Goal: Task Accomplishment & Management: Complete application form

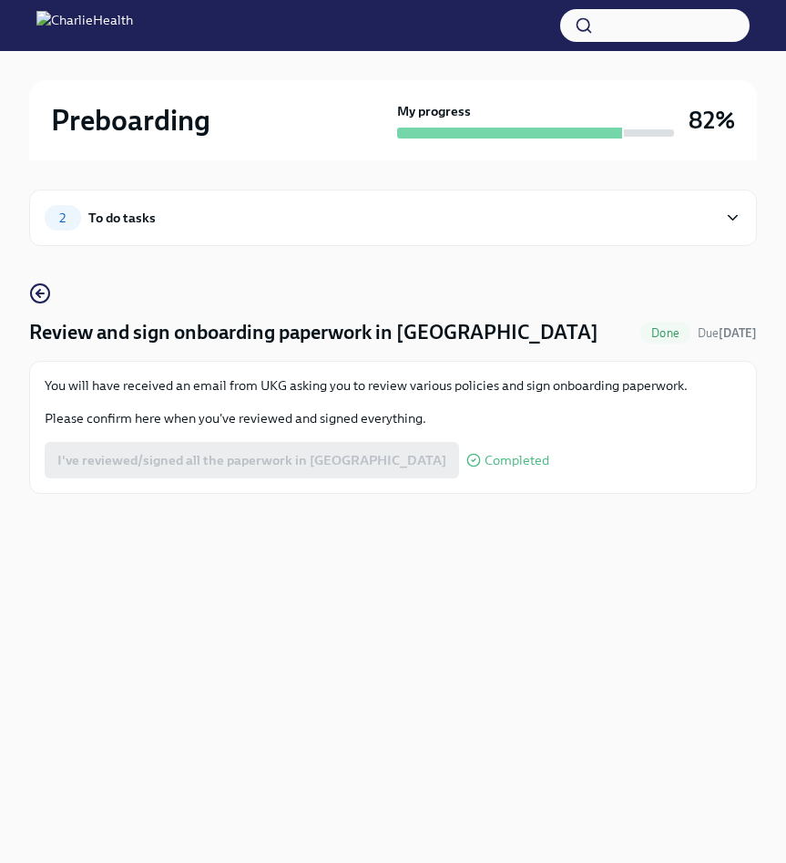
click at [88, 210] on div "To do tasks" at bounding box center [121, 218] width 67 height 20
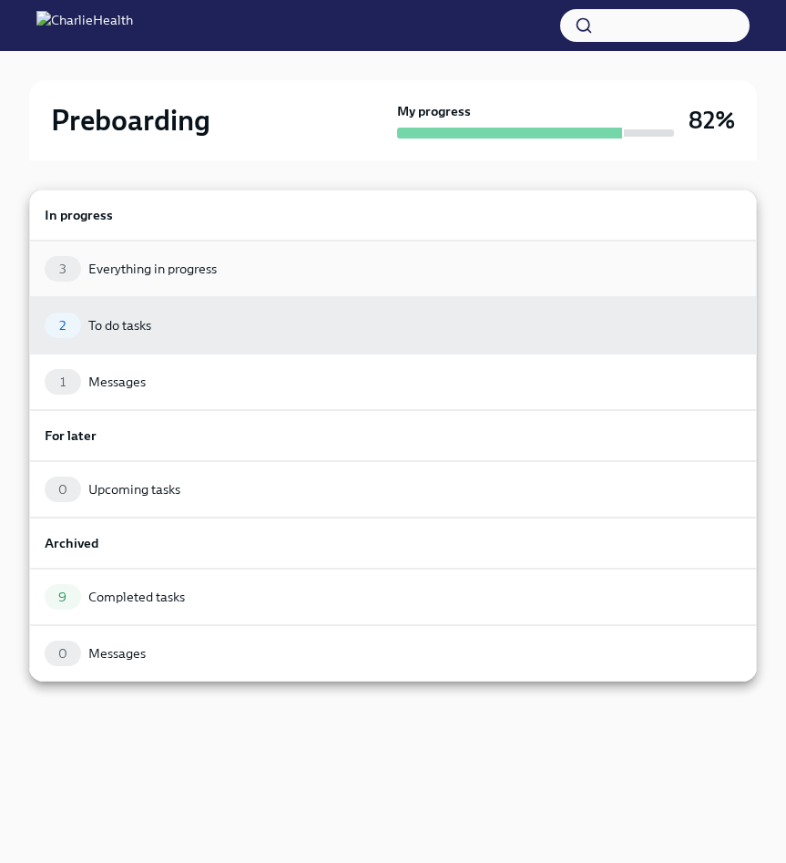
click at [121, 275] on div "Everything in progress" at bounding box center [152, 269] width 128 height 18
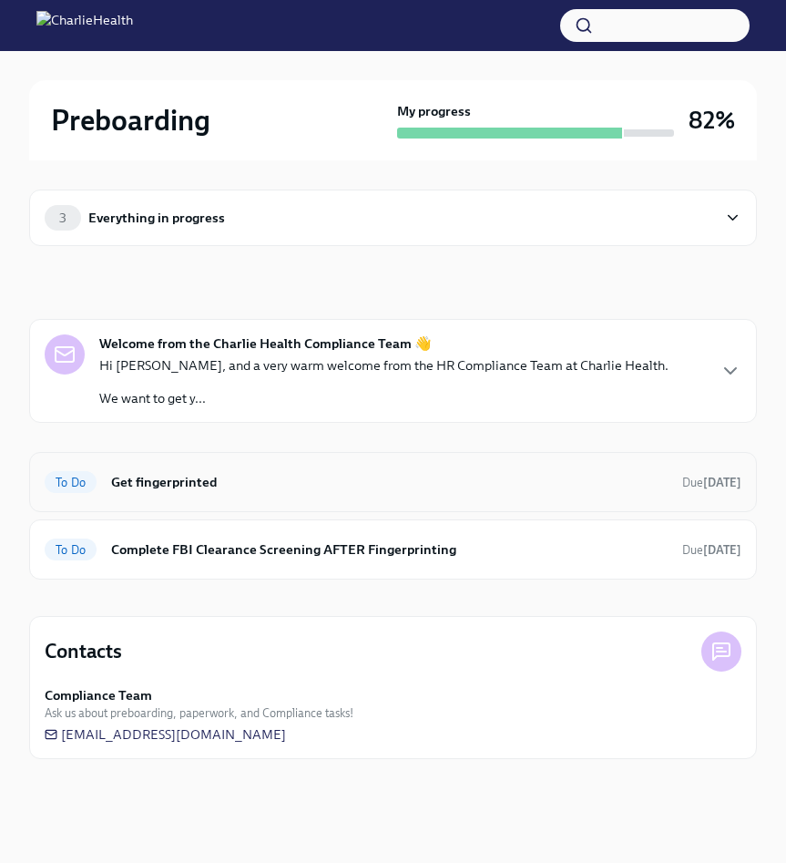
click at [194, 487] on h6 "Get fingerprinted" at bounding box center [389, 482] width 557 height 20
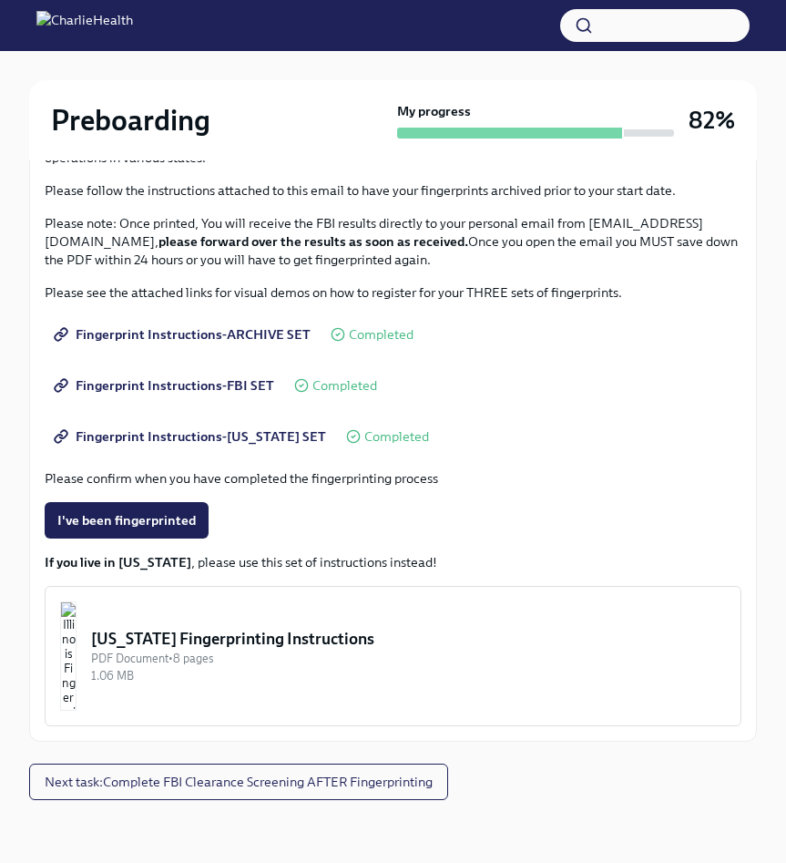
scroll to position [249, 0]
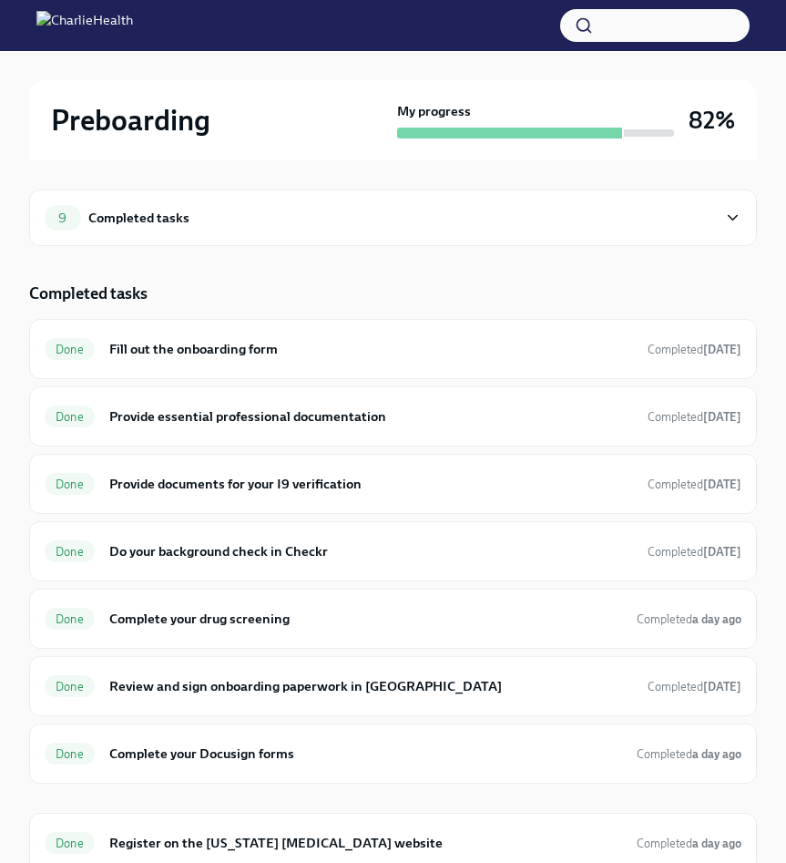
click at [132, 198] on div "9 Completed tasks" at bounding box center [393, 218] width 728 height 56
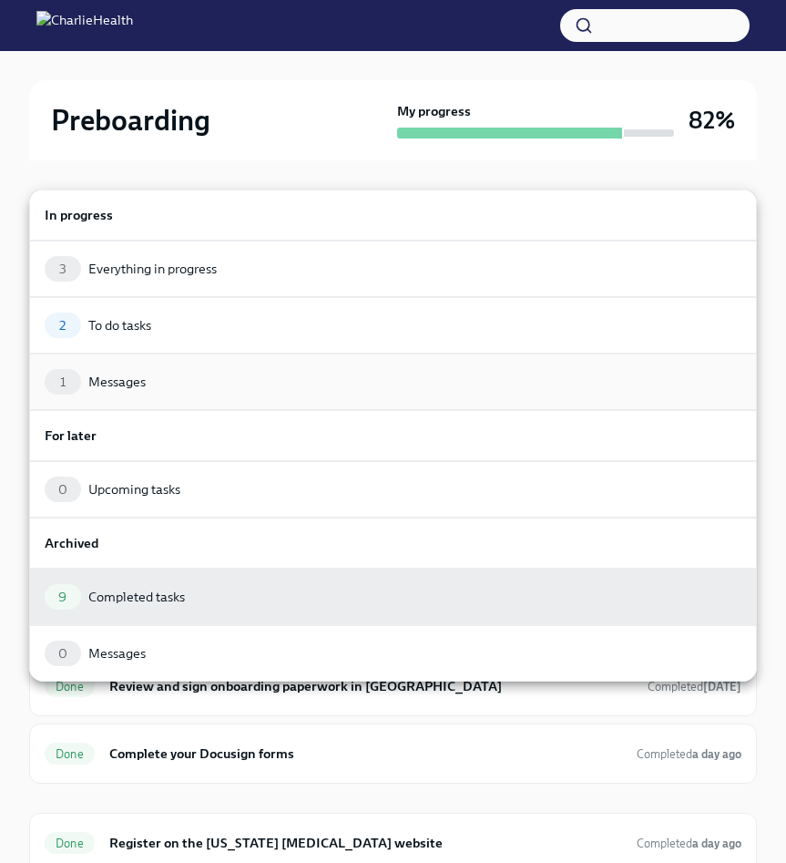
click at [77, 375] on div "1" at bounding box center [63, 382] width 36 height 26
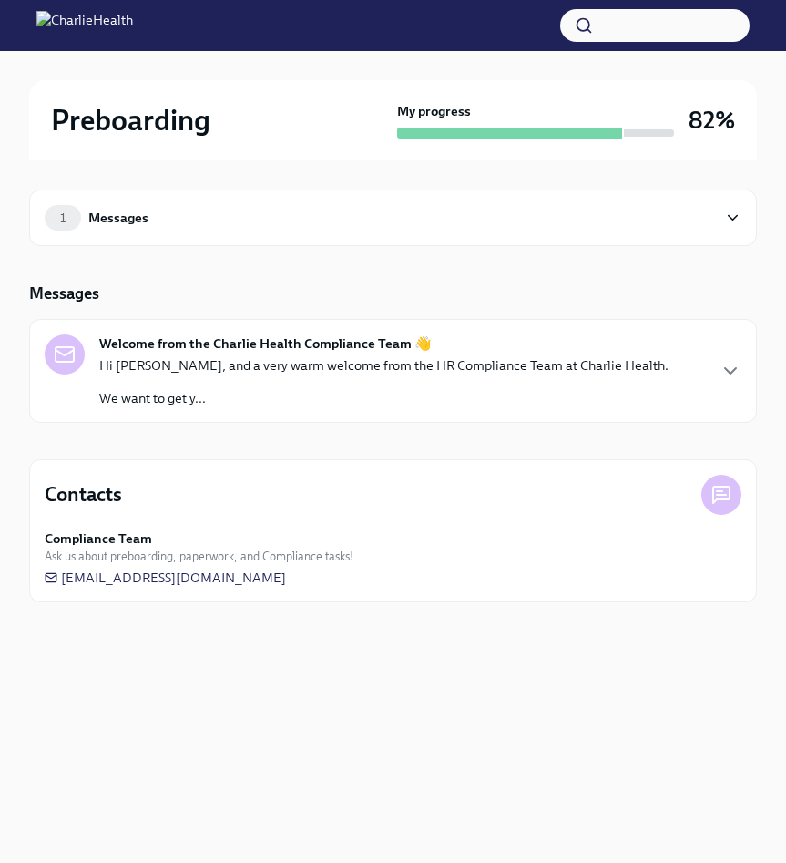
click at [689, 371] on div "Welcome from the Charlie Health Compliance Team 👋 Hi YAOUNDE, and a very warm w…" at bounding box center [393, 370] width 697 height 73
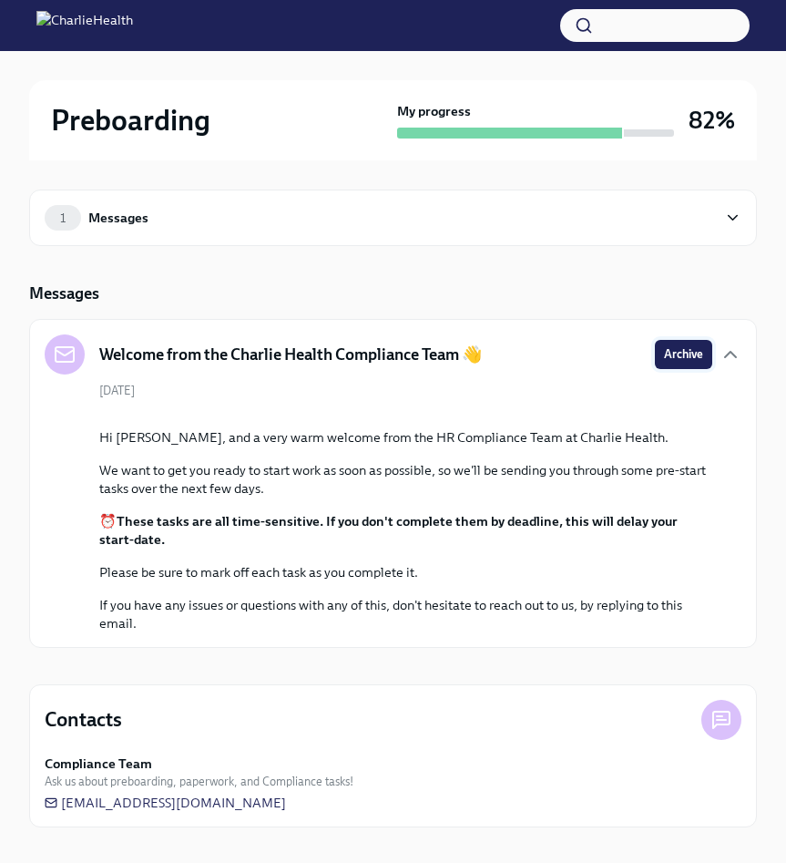
click at [688, 362] on span "Archive" at bounding box center [683, 354] width 39 height 18
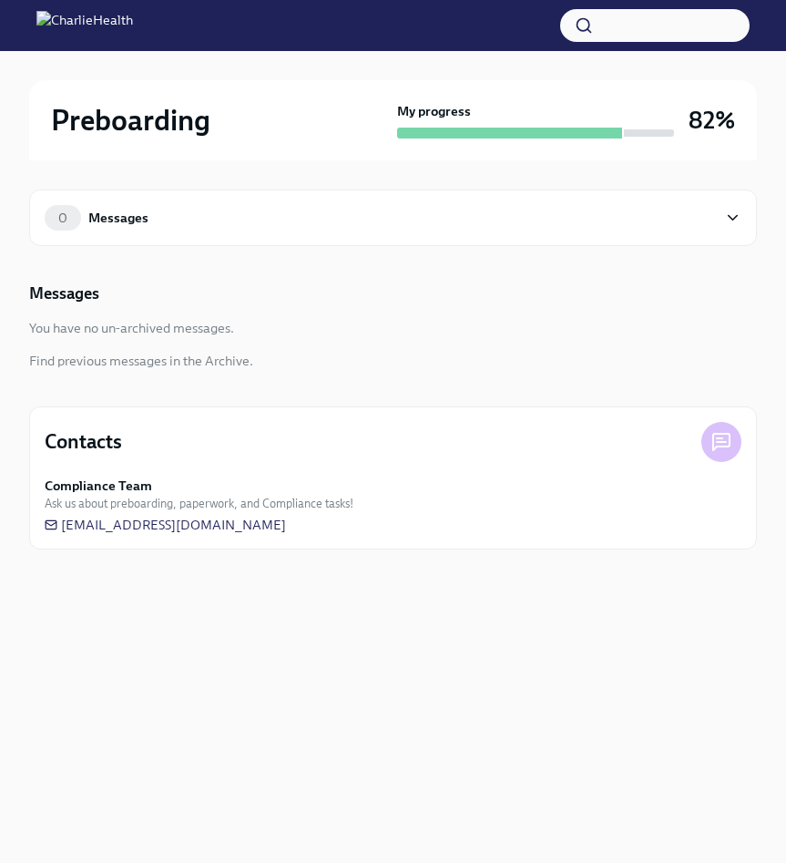
click at [114, 225] on div "Messages" at bounding box center [118, 218] width 60 height 20
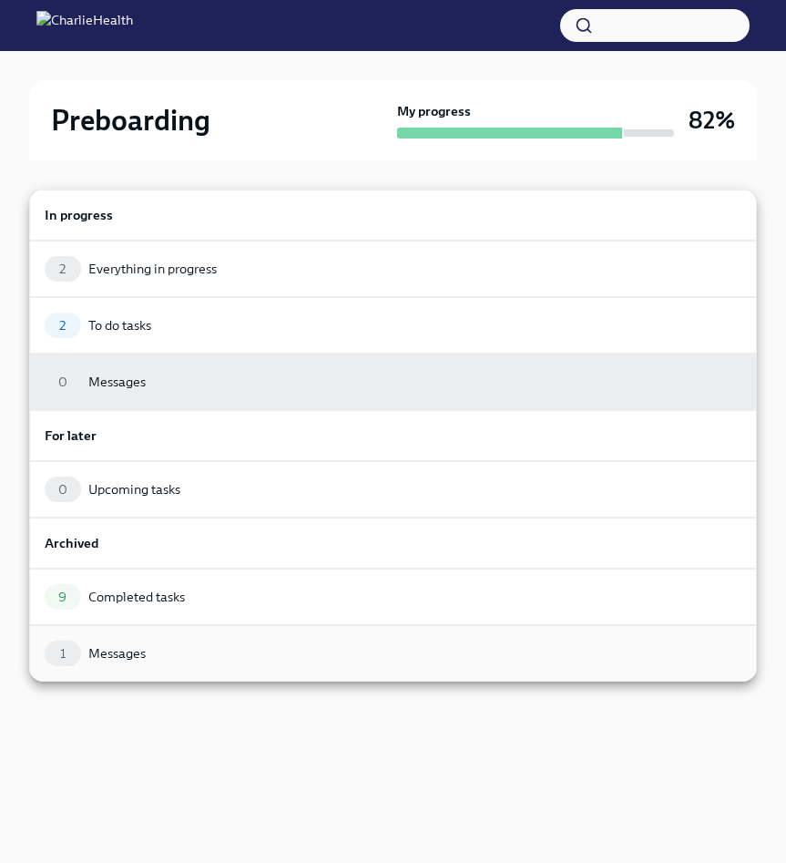
click at [97, 649] on div "Messages" at bounding box center [116, 653] width 57 height 18
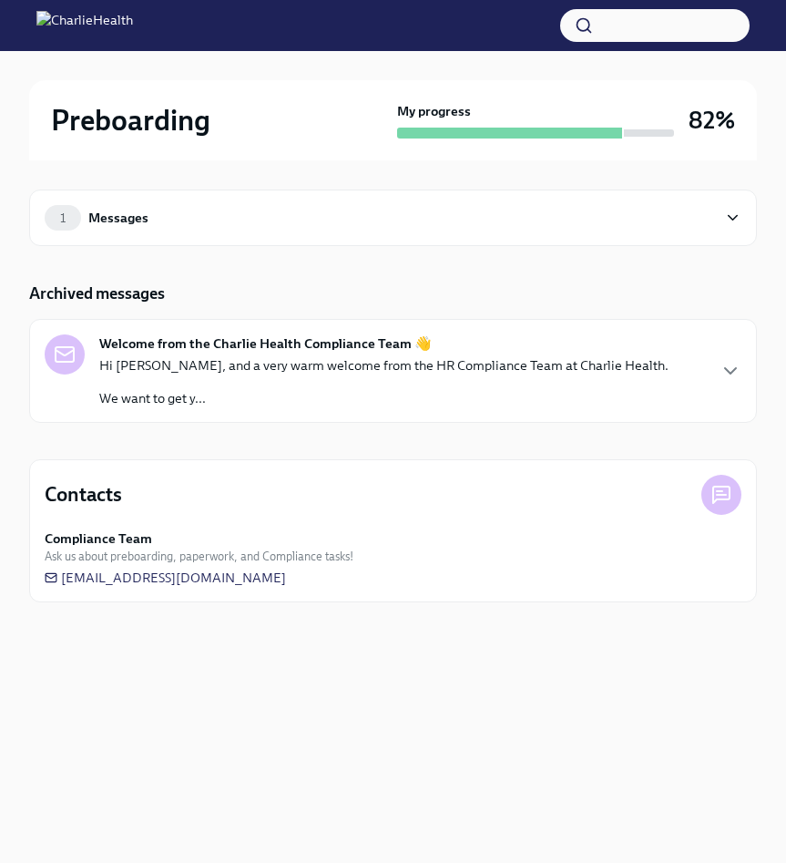
click at [713, 363] on div "Welcome from the Charlie Health Compliance Team 👋 Hi YAOUNDE, and a very warm w…" at bounding box center [393, 370] width 697 height 73
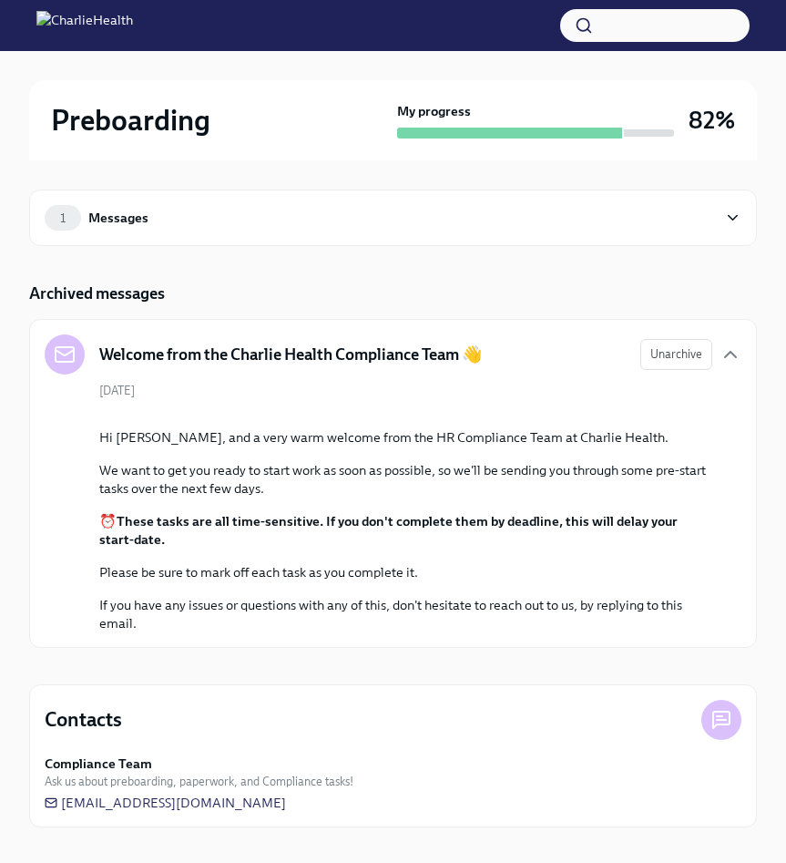
scroll to position [169, 0]
click at [549, 461] on div "Hi YAOUNDE, and a very warm welcome from the HR Compliance Team at Charlie Heal…" at bounding box center [405, 530] width 613 height 204
click at [582, 414] on button "Zoom image" at bounding box center [405, 414] width 613 height 0
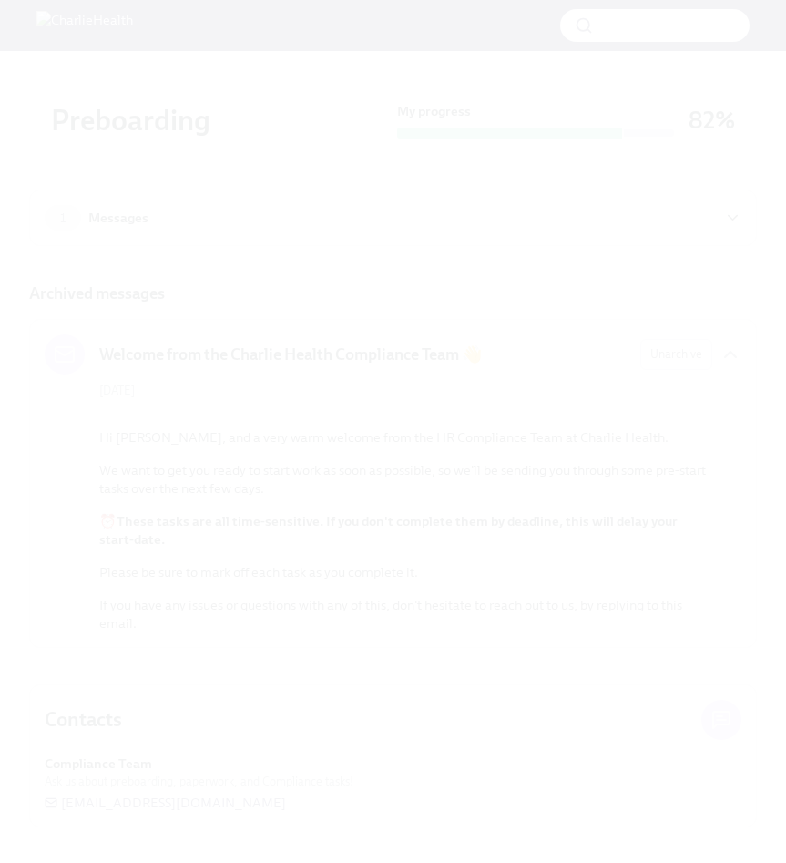
click at [582, 387] on button "Unzoom image" at bounding box center [393, 431] width 786 height 863
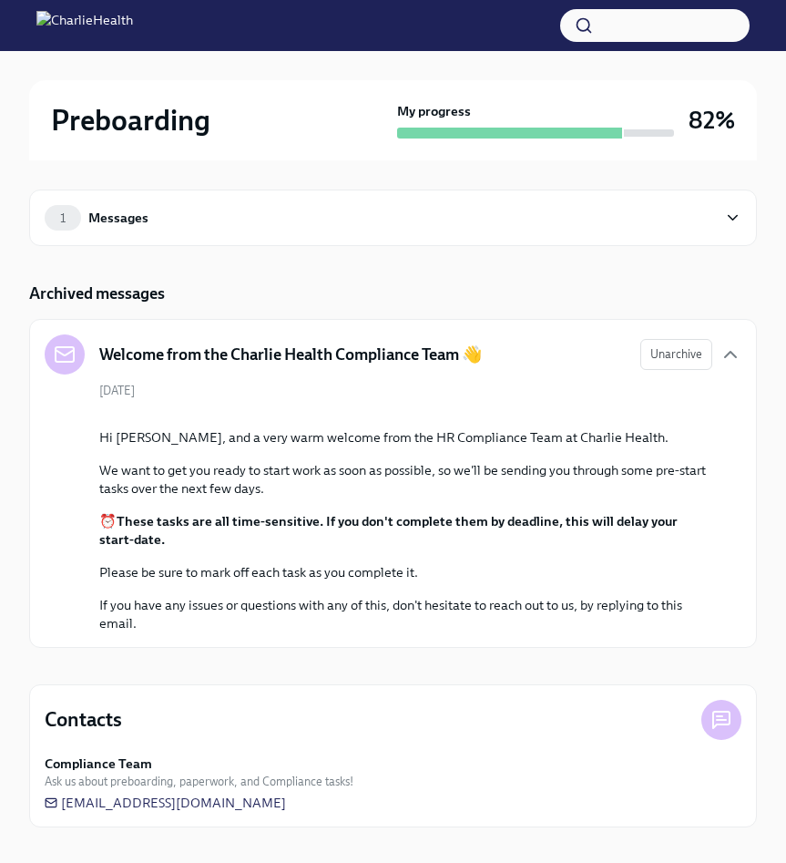
click at [133, 36] on img at bounding box center [84, 25] width 97 height 29
click at [72, 26] on img at bounding box center [84, 25] width 97 height 29
click at [94, 116] on h2 "Preboarding" at bounding box center [130, 120] width 159 height 36
click at [724, 209] on icon at bounding box center [732, 218] width 17 height 18
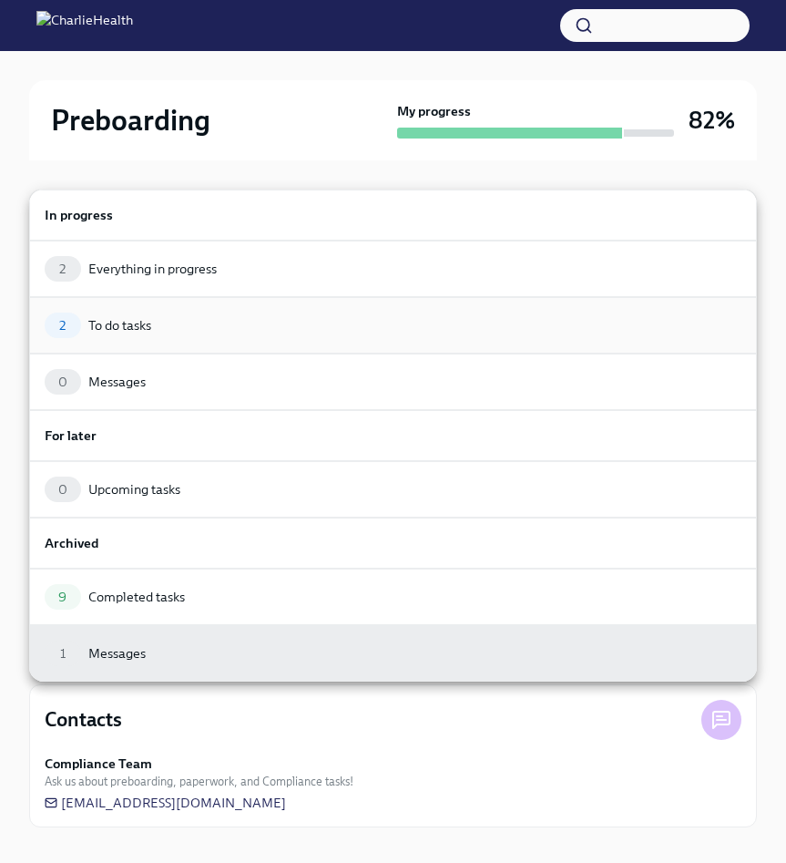
click at [169, 323] on div "2 To do tasks" at bounding box center [393, 326] width 697 height 26
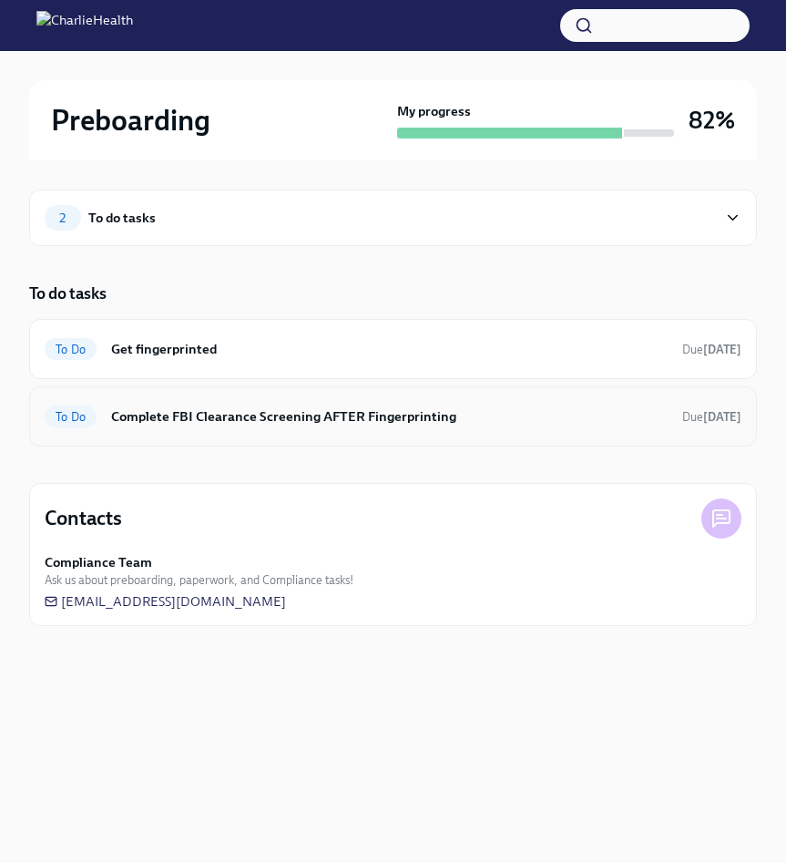
click at [247, 422] on h6 "Complete FBI Clearance Screening AFTER Fingerprinting" at bounding box center [389, 416] width 557 height 20
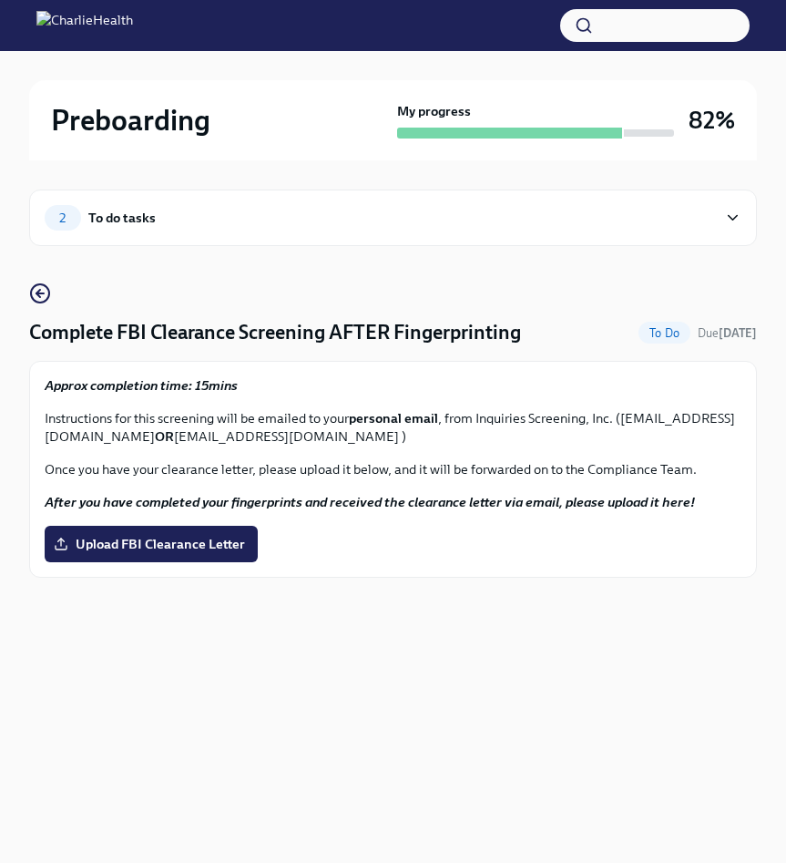
click at [221, 243] on div "2 To do tasks" at bounding box center [393, 218] width 728 height 56
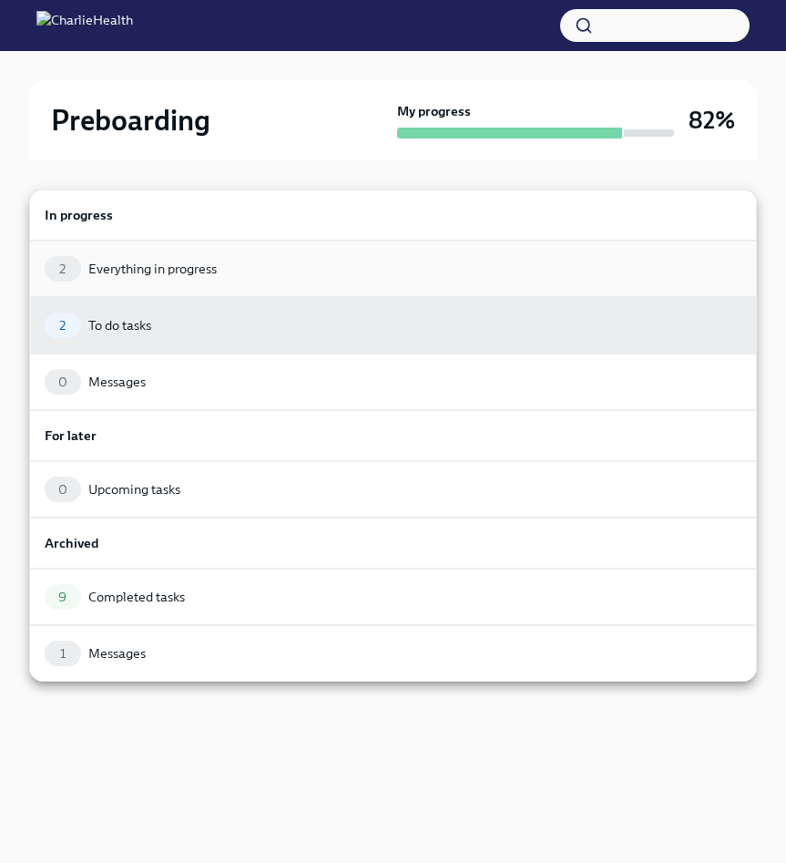
click at [203, 254] on div "2 Everything in progress" at bounding box center [393, 269] width 728 height 56
